Goal: Task Accomplishment & Management: Manage account settings

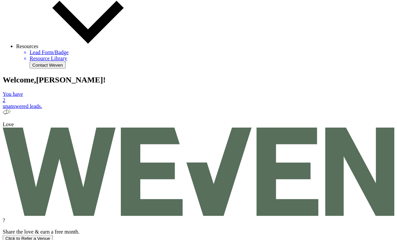
scroll to position [252, 0]
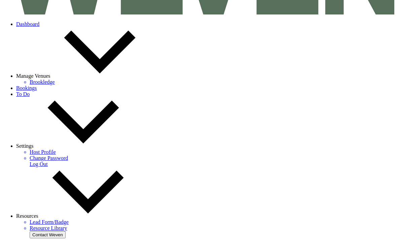
scroll to position [101, 0]
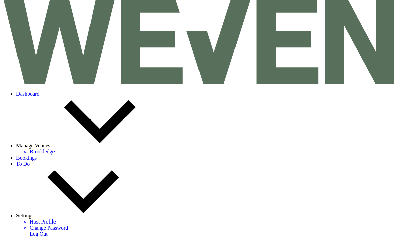
scroll to position [12, 0]
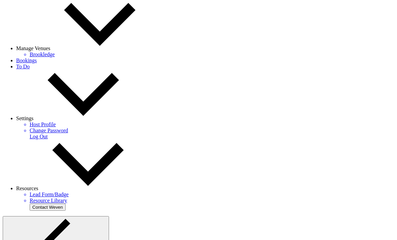
scroll to position [110, 0]
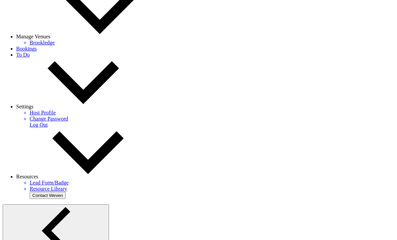
scroll to position [120, 0]
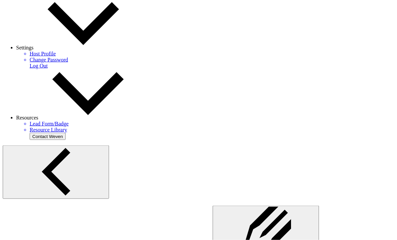
scroll to position [199, 0]
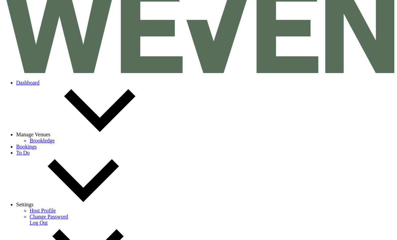
scroll to position [83, 0]
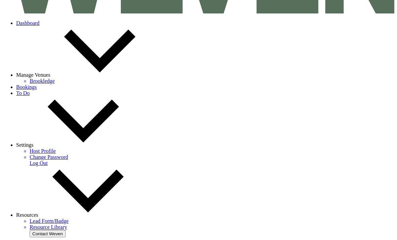
scroll to position [36, 0]
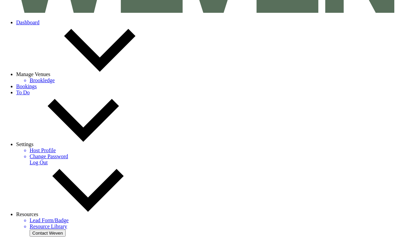
scroll to position [0, 0]
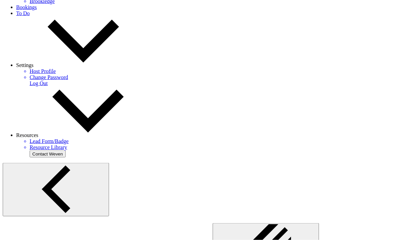
scroll to position [163, 0]
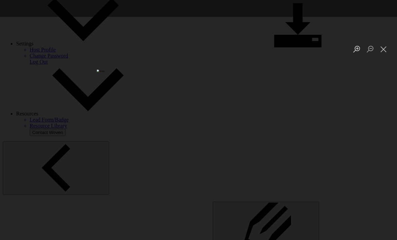
click at [386, 43] on button "Close lightbox" at bounding box center [383, 49] width 13 height 12
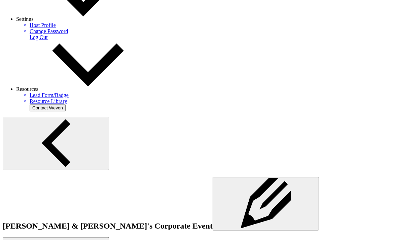
scroll to position [210, 0]
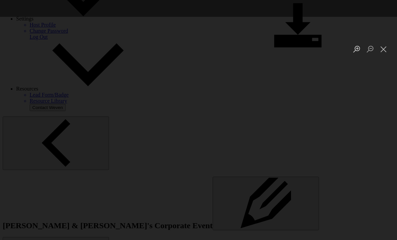
click at [380, 43] on button "Close lightbox" at bounding box center [383, 49] width 13 height 12
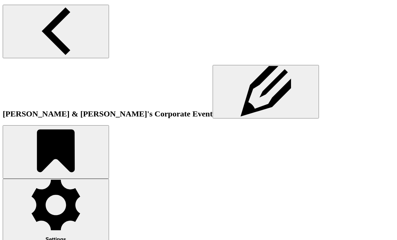
scroll to position [342, 0]
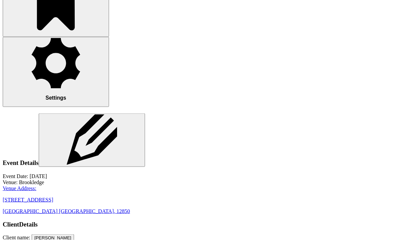
scroll to position [464, 0]
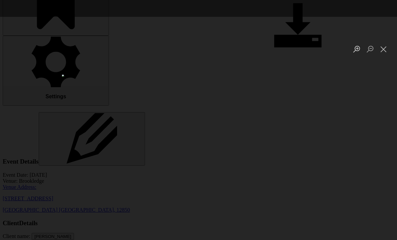
click at [384, 43] on button "Close lightbox" at bounding box center [383, 49] width 13 height 12
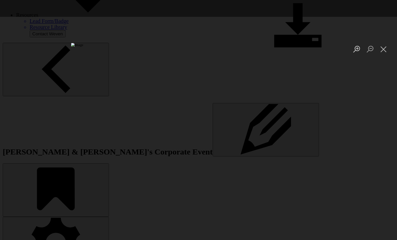
click at [379, 43] on button "Close lightbox" at bounding box center [383, 49] width 13 height 12
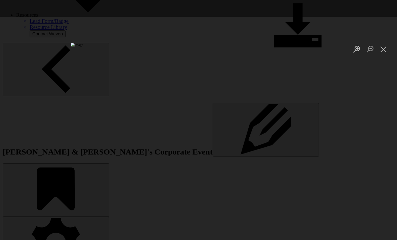
click at [385, 43] on button "Close lightbox" at bounding box center [383, 49] width 13 height 12
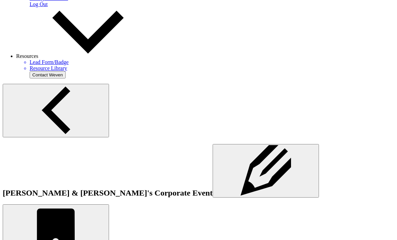
scroll to position [241, 0]
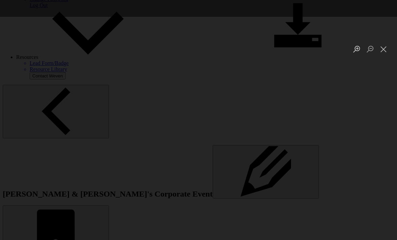
click at [378, 43] on button "Close lightbox" at bounding box center [383, 49] width 13 height 12
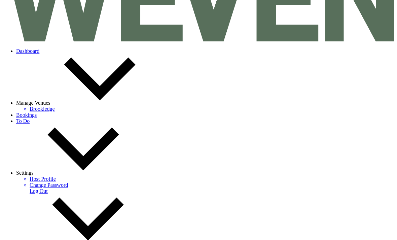
scroll to position [55, 0]
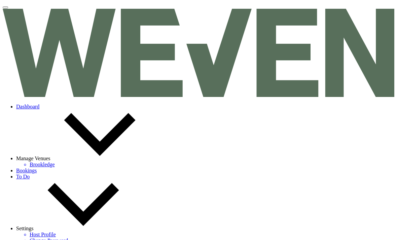
click at [39, 104] on link "Dashboard" at bounding box center [27, 107] width 23 height 6
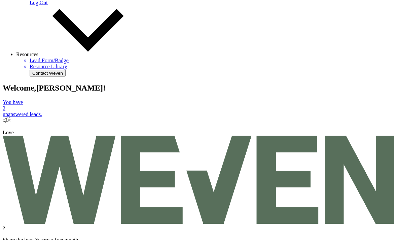
scroll to position [244, 0]
